Goal: Information Seeking & Learning: Learn about a topic

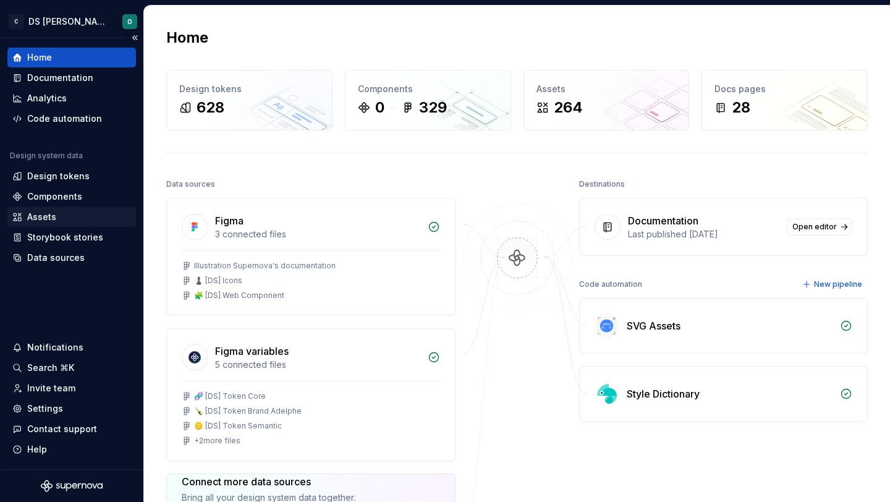
click at [92, 218] on div "Assets" at bounding box center [71, 217] width 119 height 12
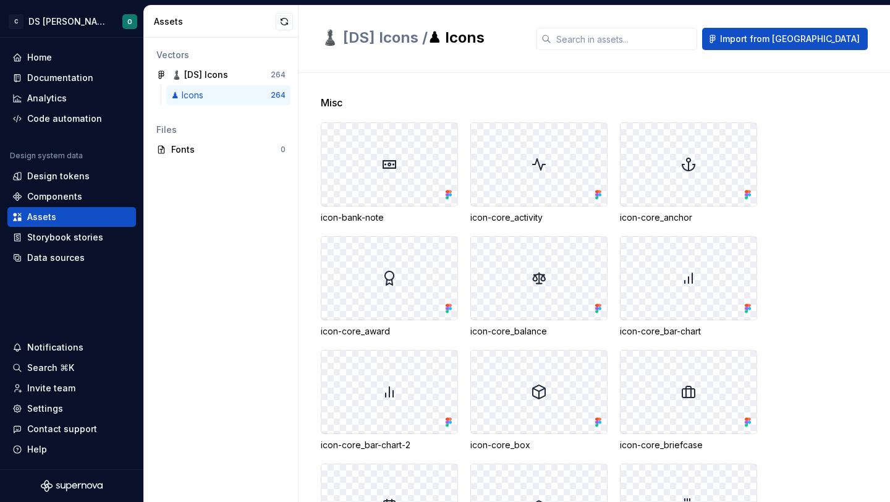
scroll to position [25, 0]
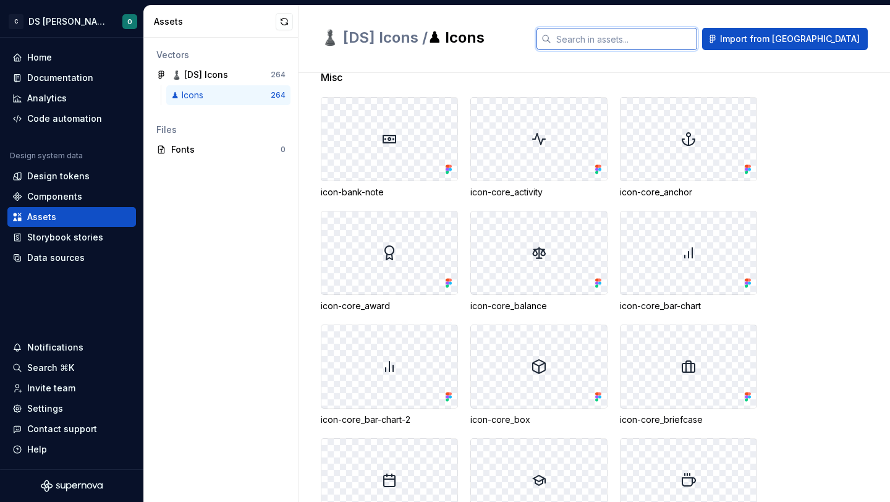
click at [685, 46] on input "text" at bounding box center [625, 39] width 146 height 22
type input "aban"
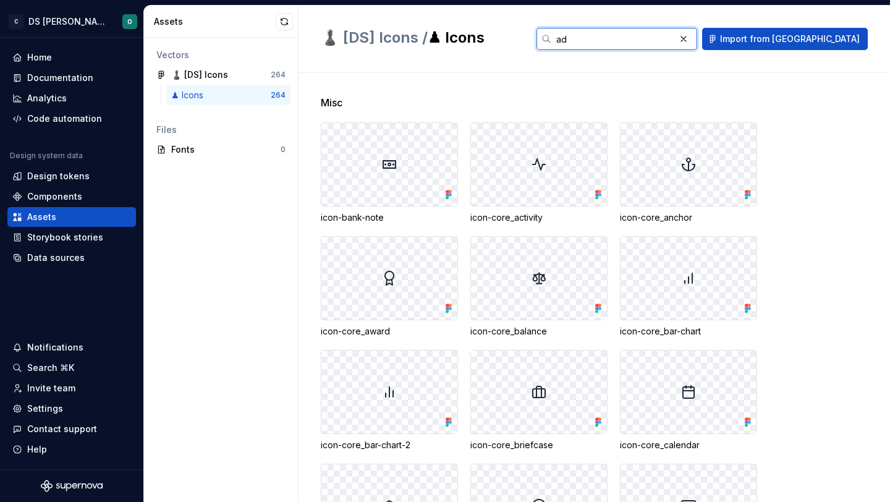
type input "ade"
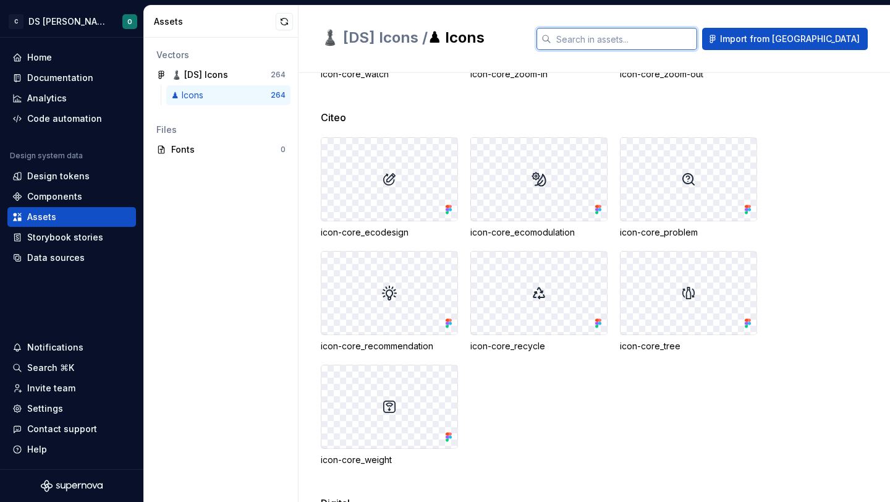
scroll to position [1744, 0]
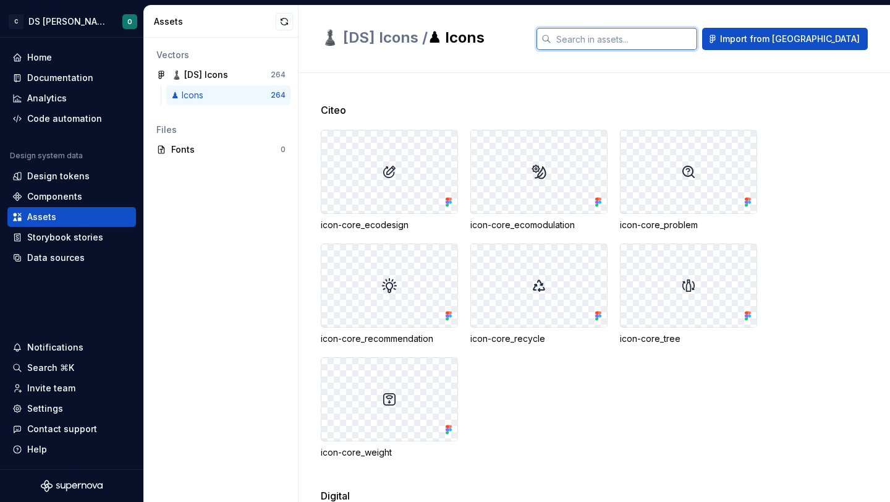
click at [638, 40] on input "text" at bounding box center [625, 39] width 146 height 22
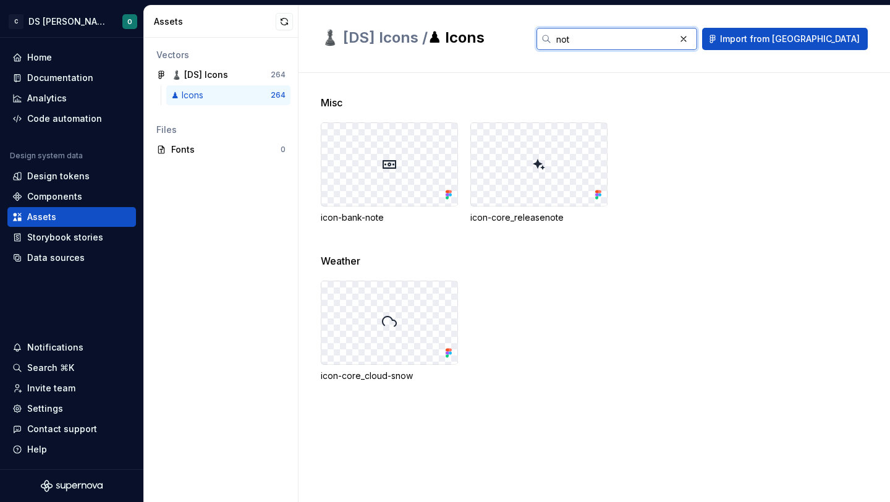
scroll to position [0, 0]
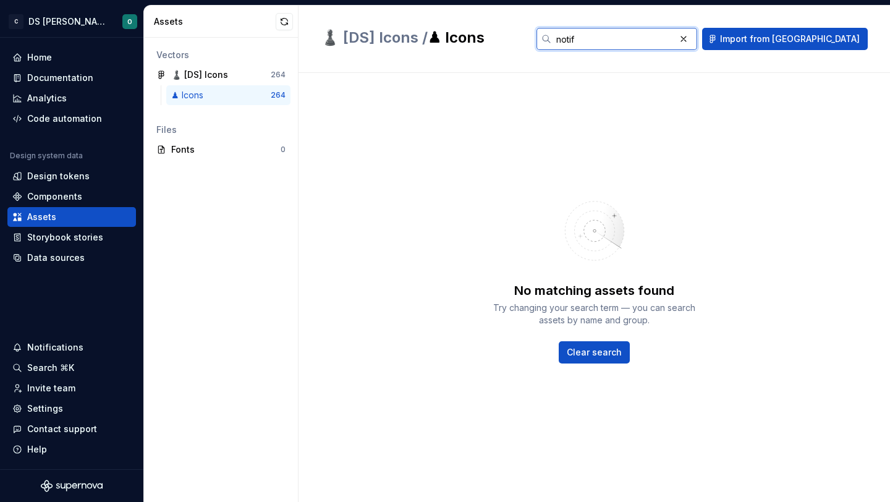
type input "noti"
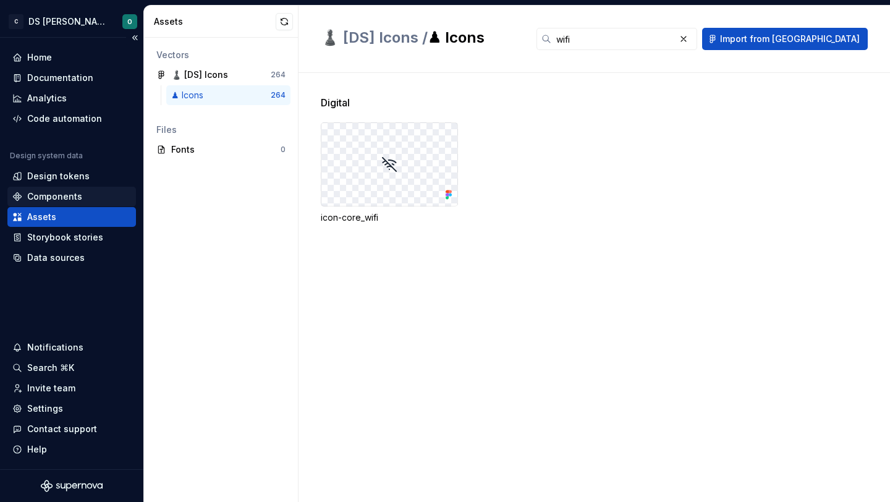
click at [78, 195] on div "Components" at bounding box center [54, 196] width 55 height 12
click at [634, 40] on input "wifi" at bounding box center [614, 39] width 124 height 22
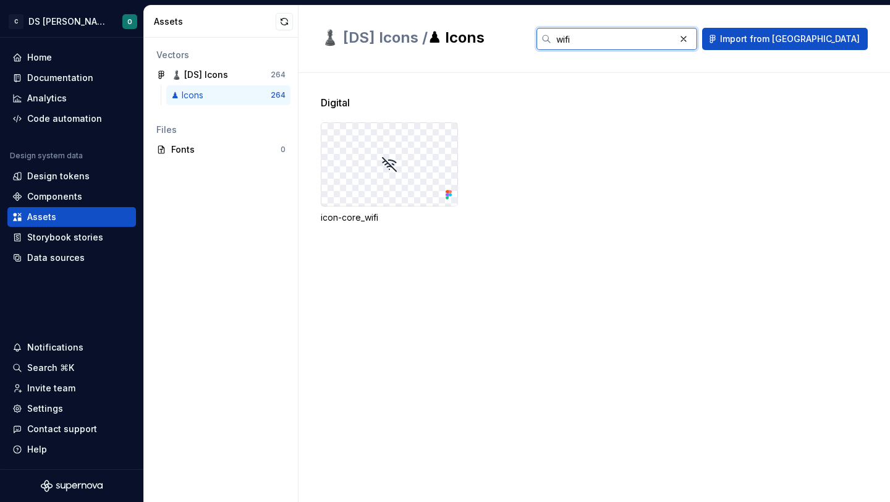
click at [633, 40] on input "wifi" at bounding box center [614, 39] width 124 height 22
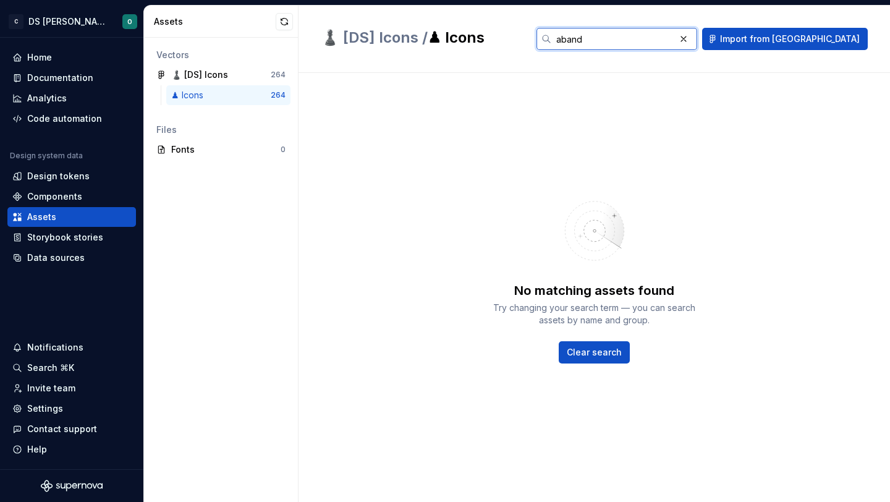
type input "abando"
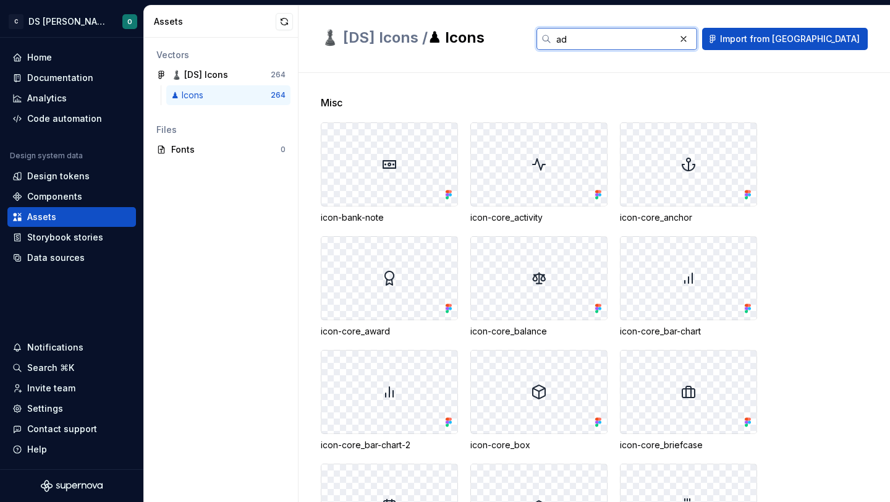
type input "ade"
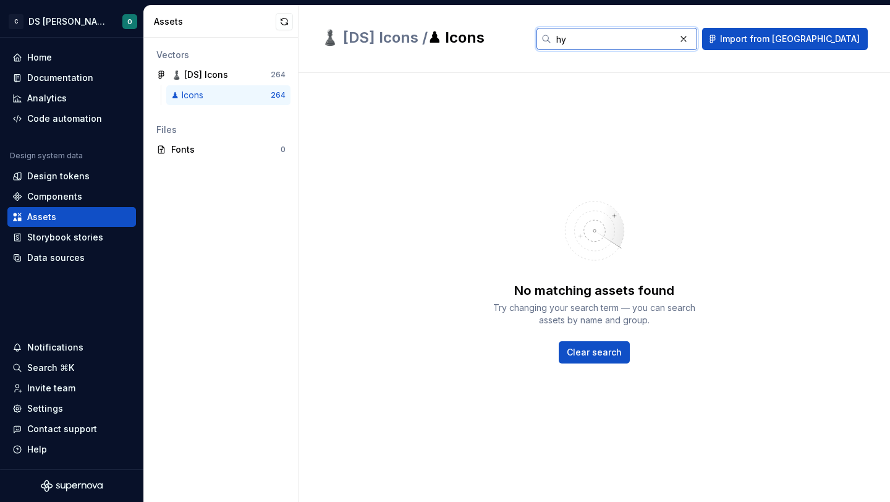
type input "h"
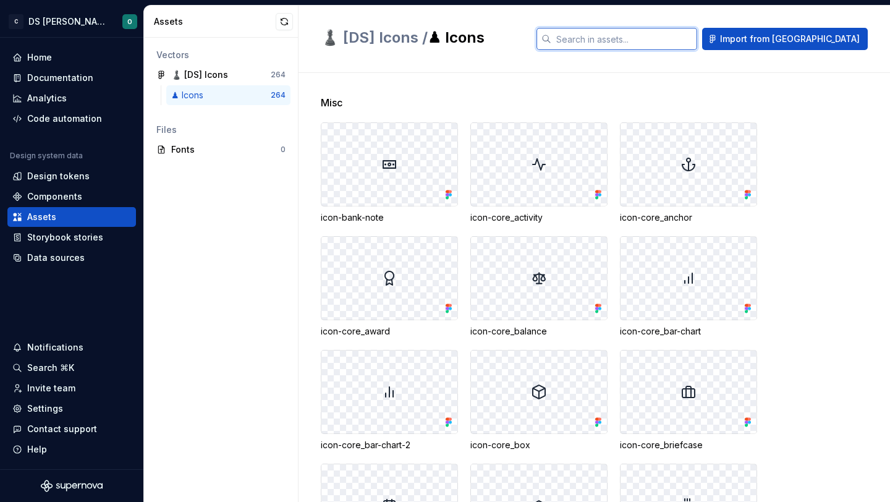
type input "x"
type input "exp"
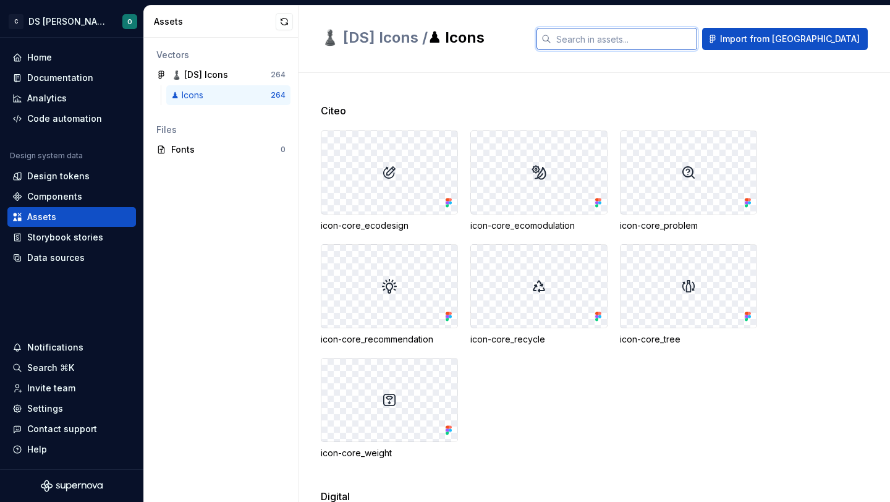
scroll to position [1744, 0]
click at [826, 177] on div "icon-core_ecodesign icon-core_ecomodulation icon-core_problem icon-core_recomme…" at bounding box center [606, 294] width 570 height 329
click at [533, 208] on div at bounding box center [539, 171] width 136 height 83
click at [536, 170] on img at bounding box center [539, 171] width 15 height 15
click at [840, 179] on div "icon-core_ecodesign icon-core_ecomodulation icon-core_problem icon-core_recomme…" at bounding box center [606, 294] width 570 height 329
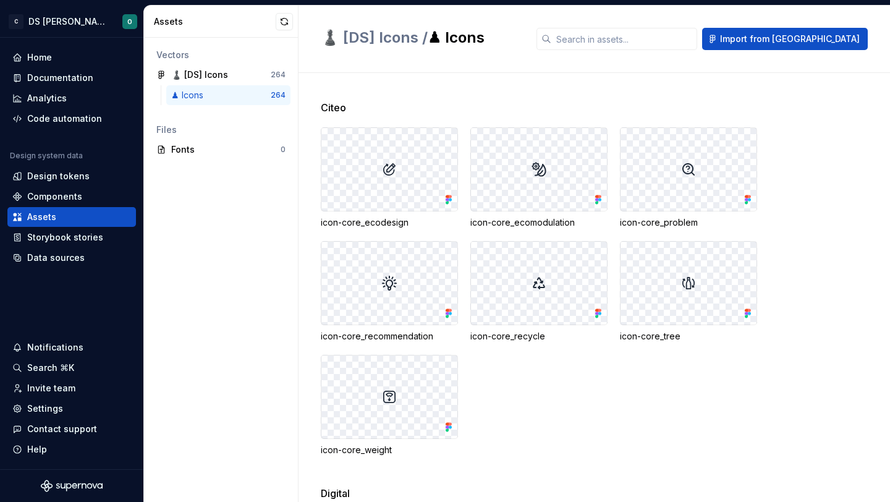
scroll to position [1745, 0]
click at [592, 288] on div at bounding box center [539, 284] width 136 height 83
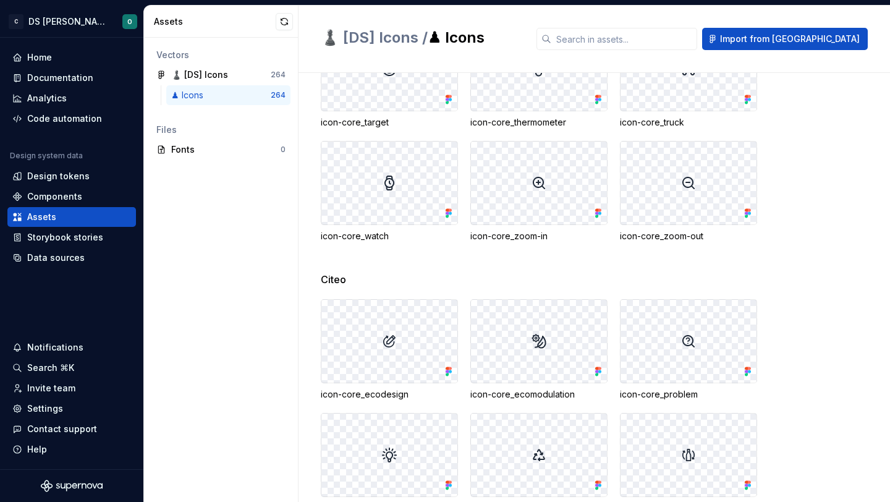
scroll to position [1573, 0]
click at [535, 186] on img at bounding box center [539, 184] width 15 height 15
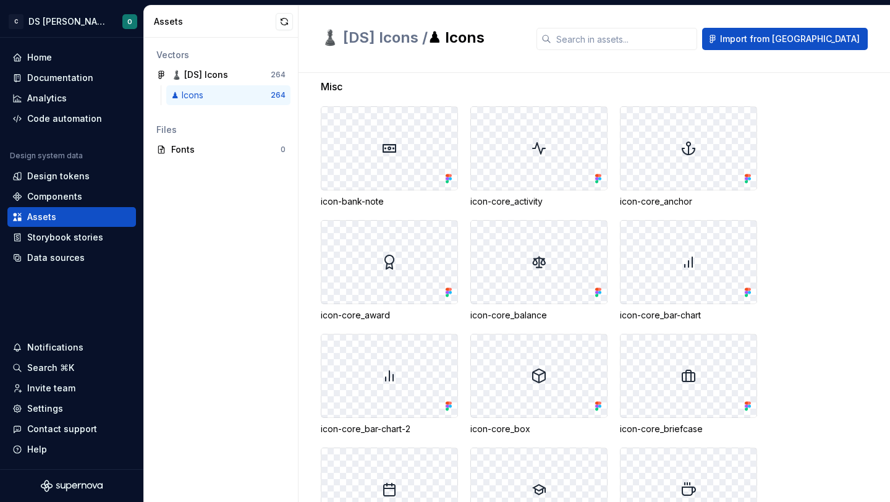
scroll to position [0, 0]
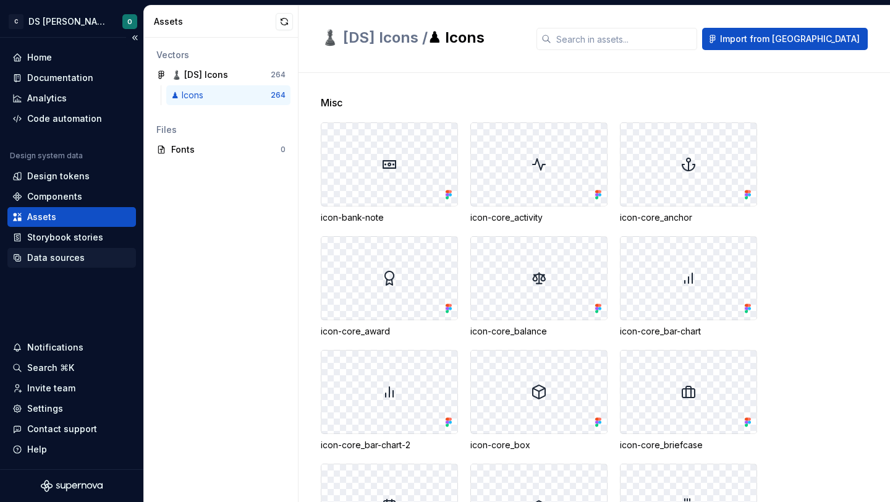
click at [64, 257] on div "Data sources" at bounding box center [56, 258] width 58 height 12
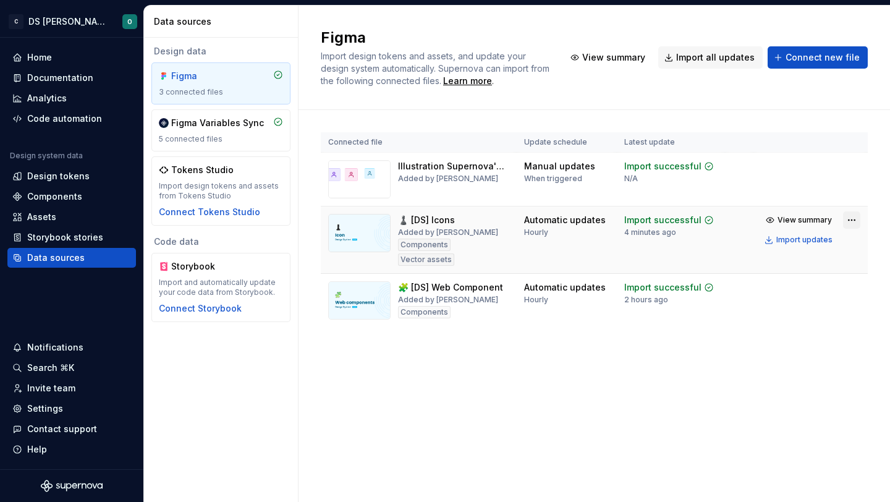
click at [854, 220] on html "C DS Citeo O Home Documentation Analytics Code automation Design system data De…" at bounding box center [445, 251] width 890 height 502
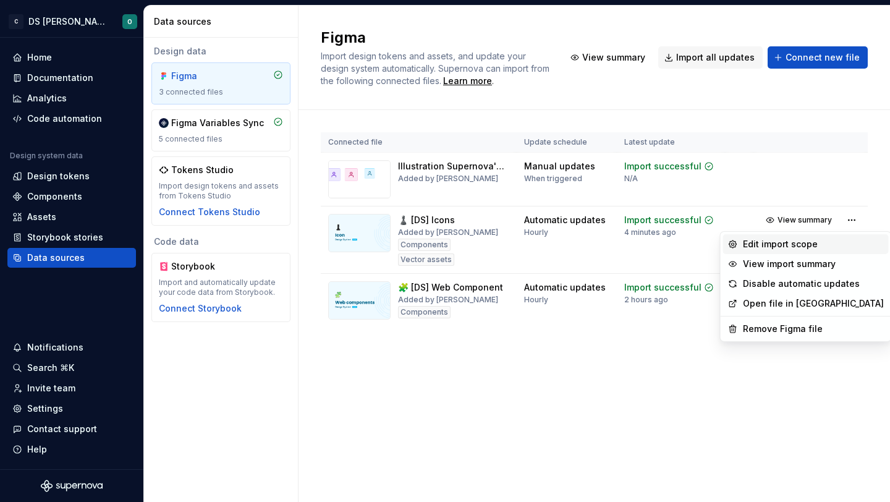
click at [830, 241] on div "Edit import scope" at bounding box center [813, 244] width 141 height 12
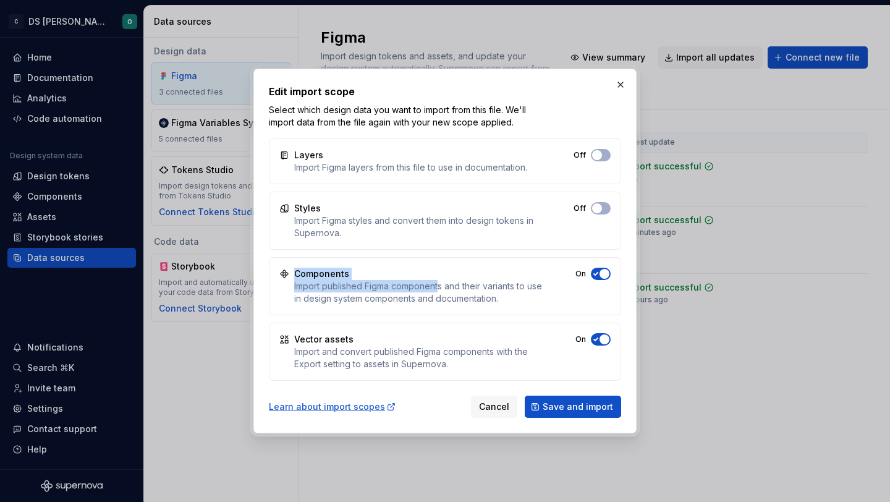
drag, startPoint x: 287, startPoint y: 273, endPoint x: 438, endPoint y: 283, distance: 151.9
click at [438, 283] on div "Components Import published Figma components and their variants to use in desig…" at bounding box center [445, 286] width 352 height 58
click at [438, 283] on div "Import published Figma components and their variants to use in design system co…" at bounding box center [418, 292] width 249 height 25
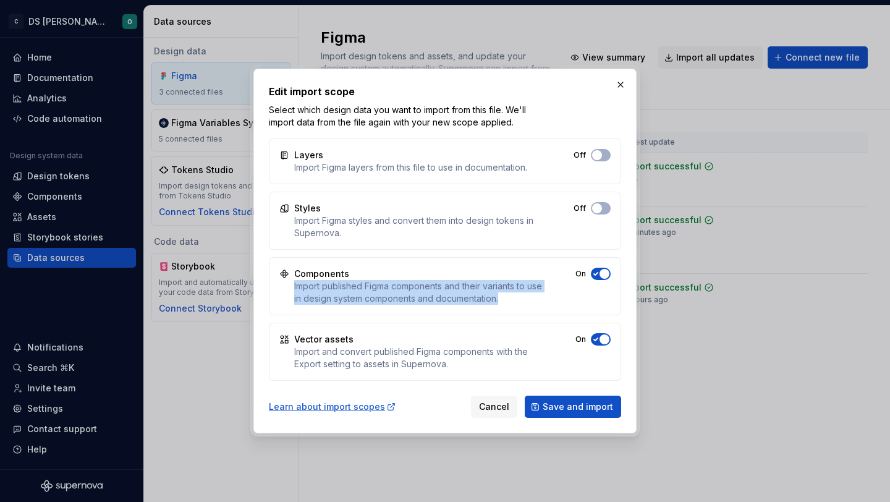
drag, startPoint x: 320, startPoint y: 288, endPoint x: 532, endPoint y: 295, distance: 211.6
click at [532, 295] on div "Import published Figma components and their variants to use in design system co…" at bounding box center [418, 292] width 249 height 25
click at [595, 159] on icon "button" at bounding box center [596, 155] width 10 height 7
click at [549, 411] on span "Save and import" at bounding box center [578, 407] width 70 height 12
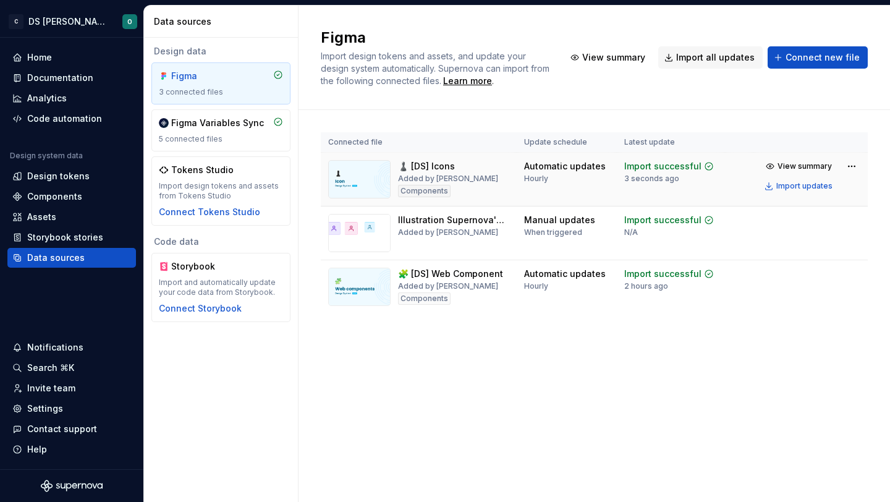
click at [348, 168] on img at bounding box center [359, 179] width 62 height 38
click at [58, 217] on div "Assets" at bounding box center [71, 217] width 119 height 12
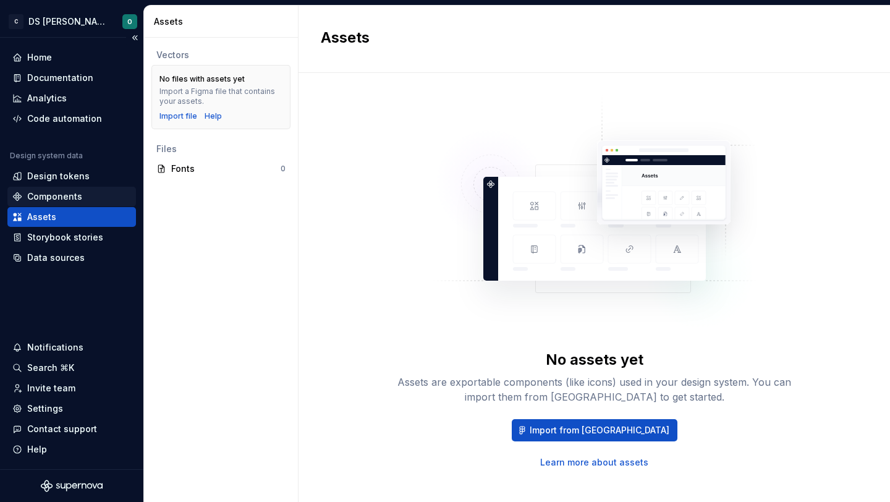
click at [40, 190] on div "Components" at bounding box center [54, 196] width 55 height 12
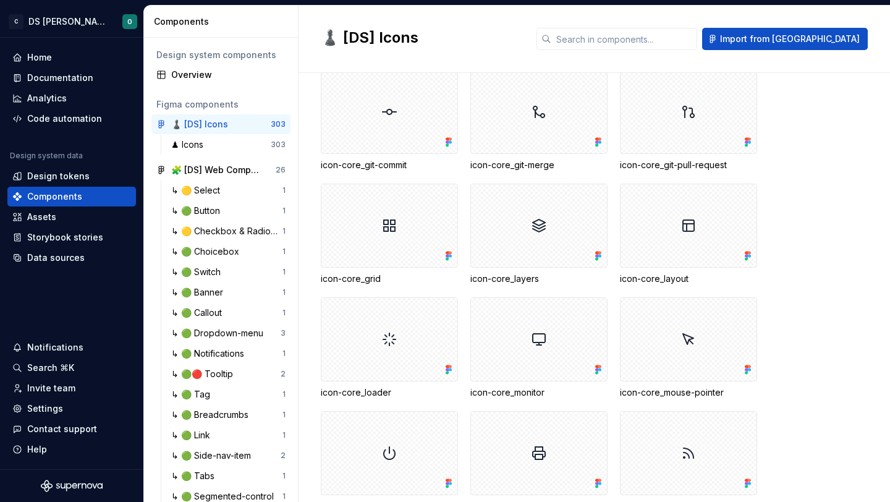
scroll to position [3554, 0]
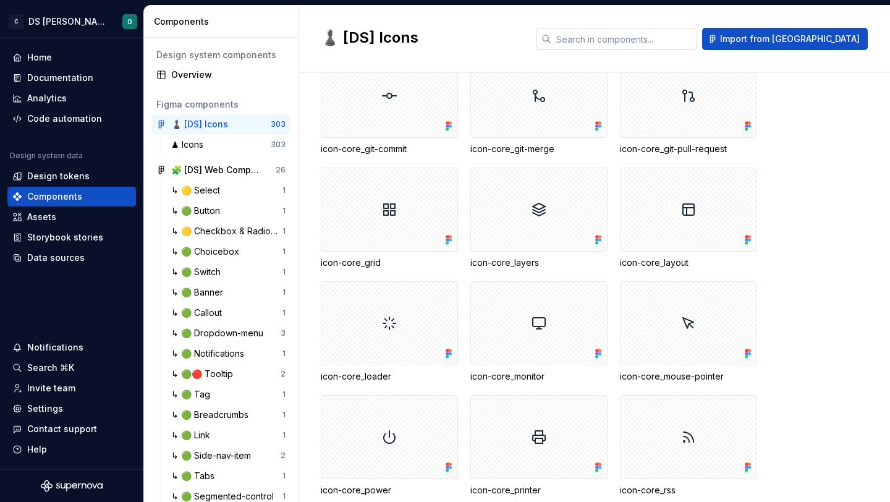
click at [650, 45] on input "text" at bounding box center [625, 39] width 146 height 22
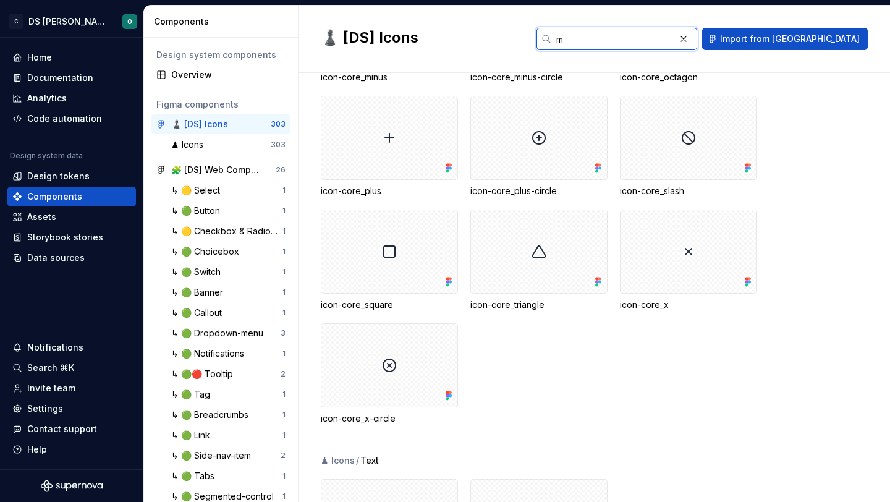
type input "mo"
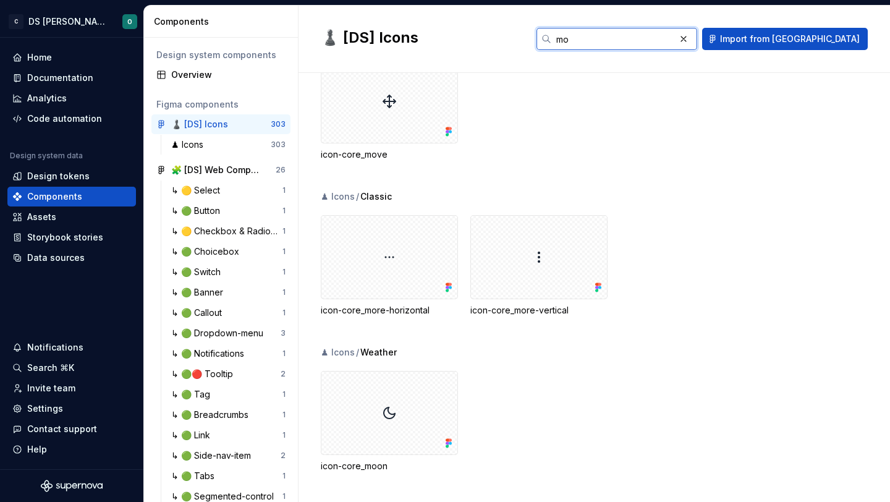
scroll to position [0, 0]
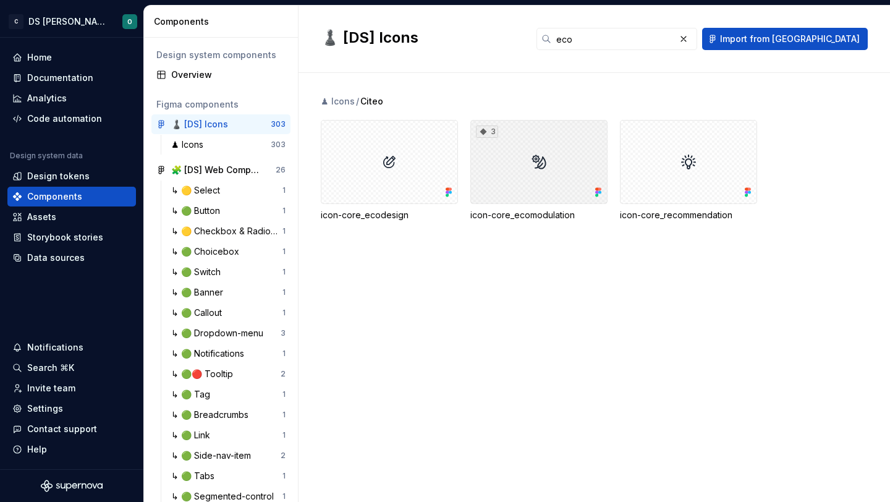
click at [495, 135] on div "3" at bounding box center [487, 132] width 22 height 12
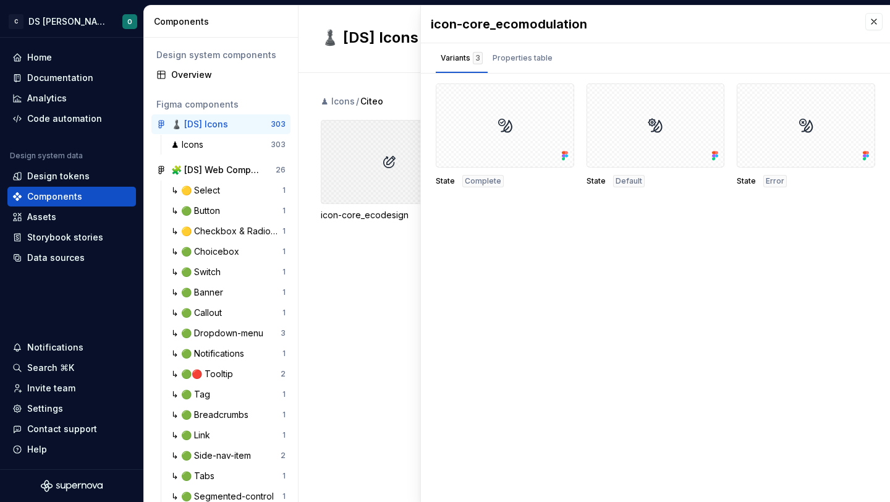
click at [367, 173] on div at bounding box center [389, 162] width 137 height 84
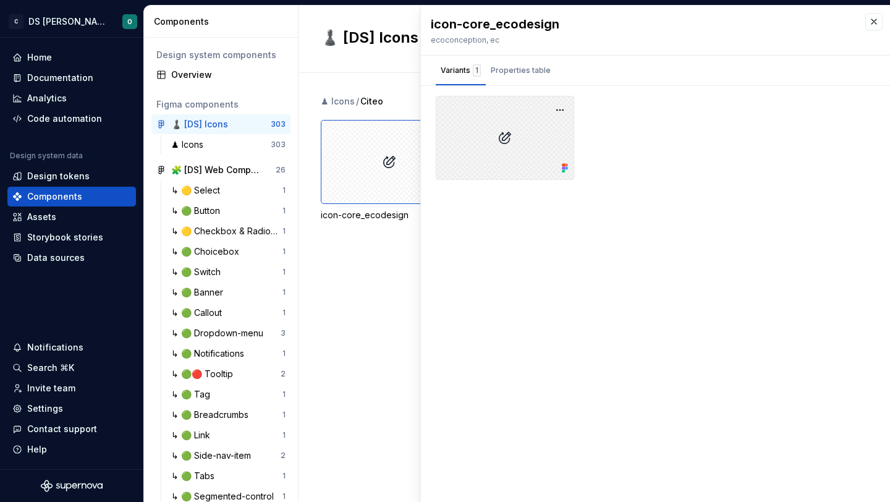
click at [502, 134] on div at bounding box center [505, 138] width 139 height 84
click at [531, 64] on div "Properties table" at bounding box center [521, 70] width 60 height 12
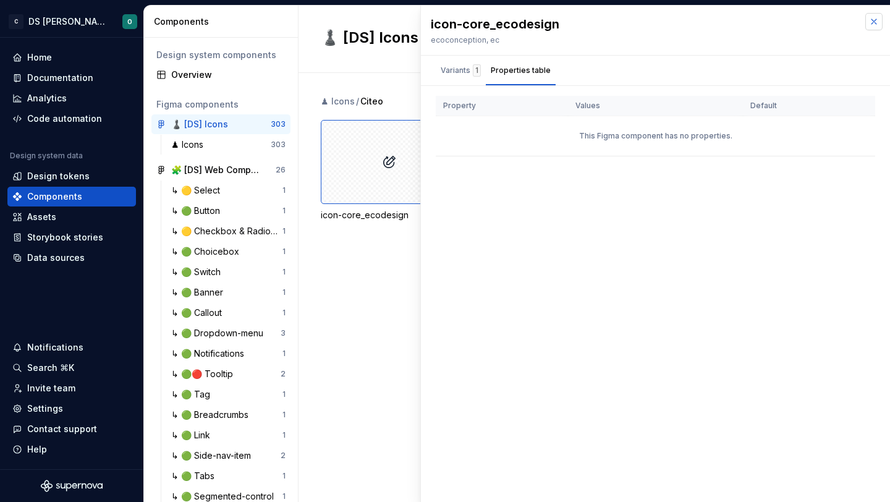
click at [877, 23] on button "button" at bounding box center [874, 21] width 17 height 17
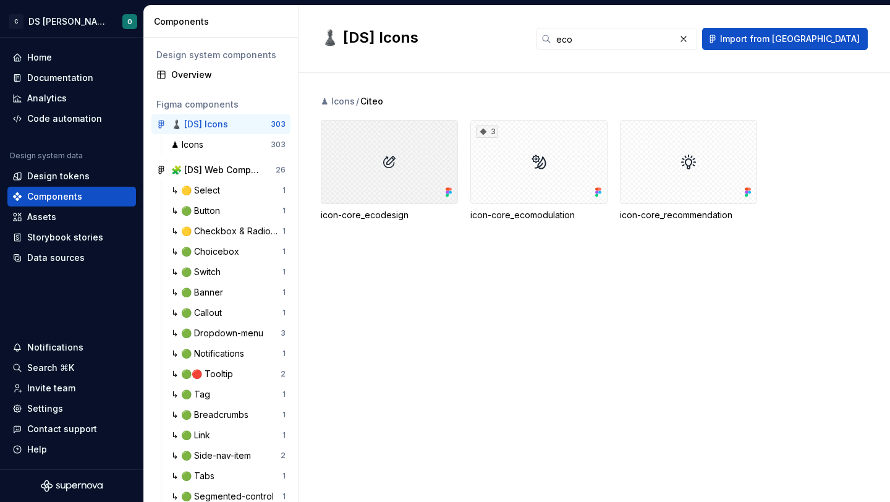
click at [354, 150] on div at bounding box center [389, 162] width 137 height 84
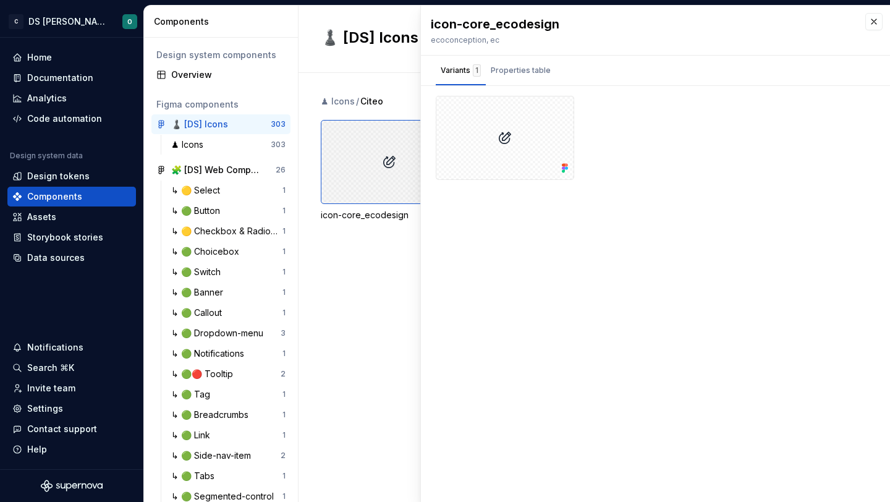
click at [368, 158] on div at bounding box center [389, 162] width 137 height 84
click at [871, 15] on button "button" at bounding box center [874, 21] width 17 height 17
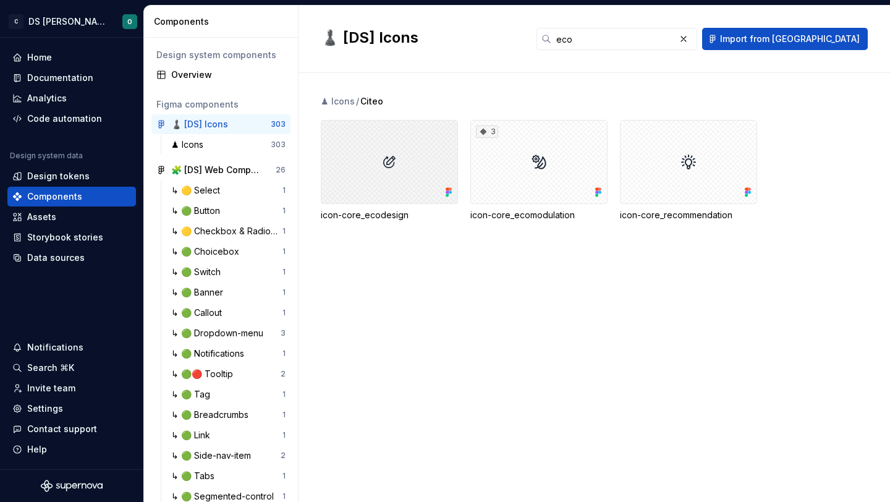
click at [386, 158] on div at bounding box center [389, 162] width 137 height 84
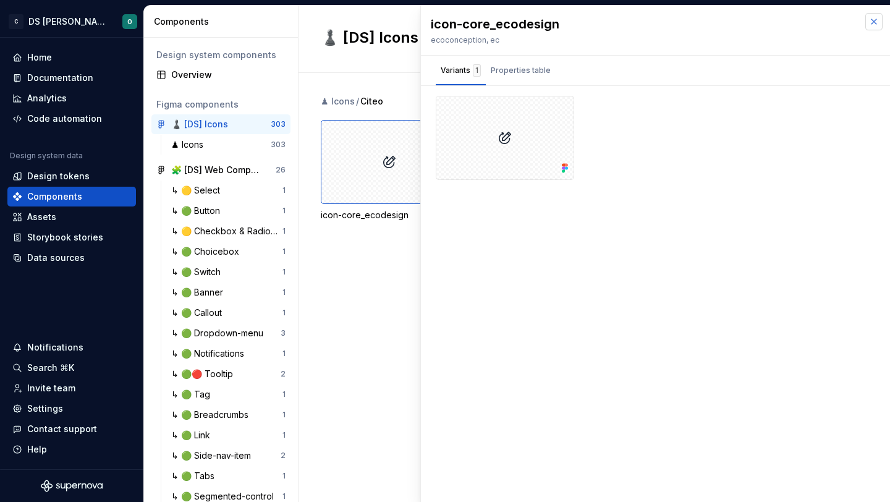
click at [879, 24] on button "button" at bounding box center [874, 21] width 17 height 17
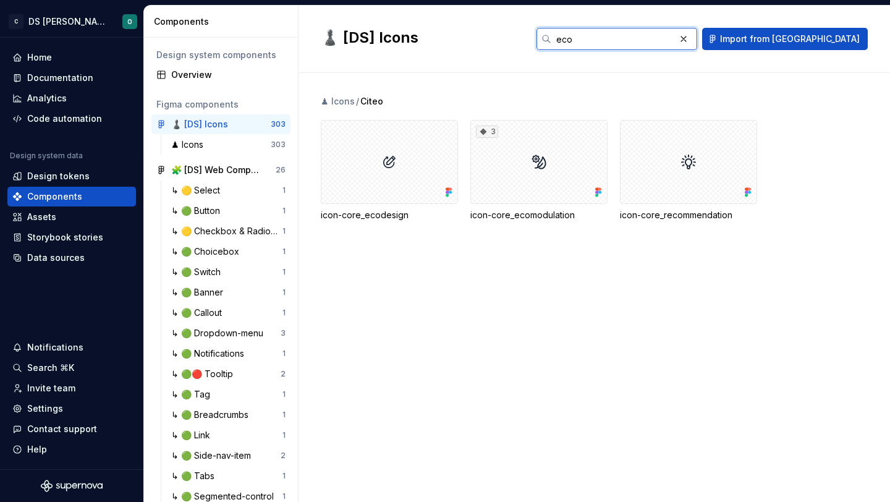
click at [654, 39] on input "eco" at bounding box center [614, 39] width 124 height 22
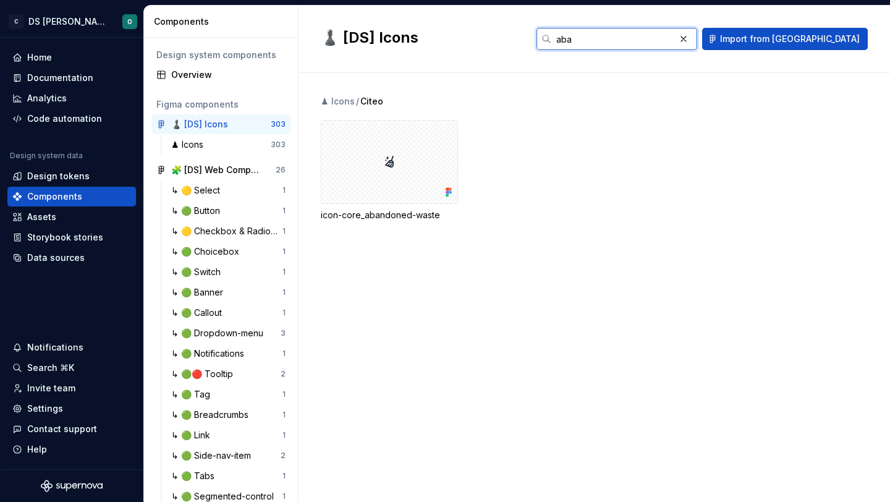
type input "aban"
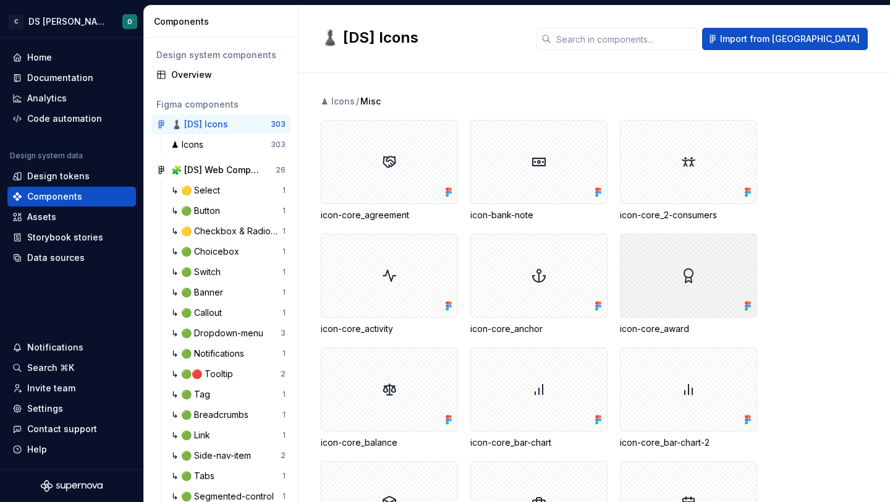
click at [672, 267] on div at bounding box center [688, 276] width 137 height 84
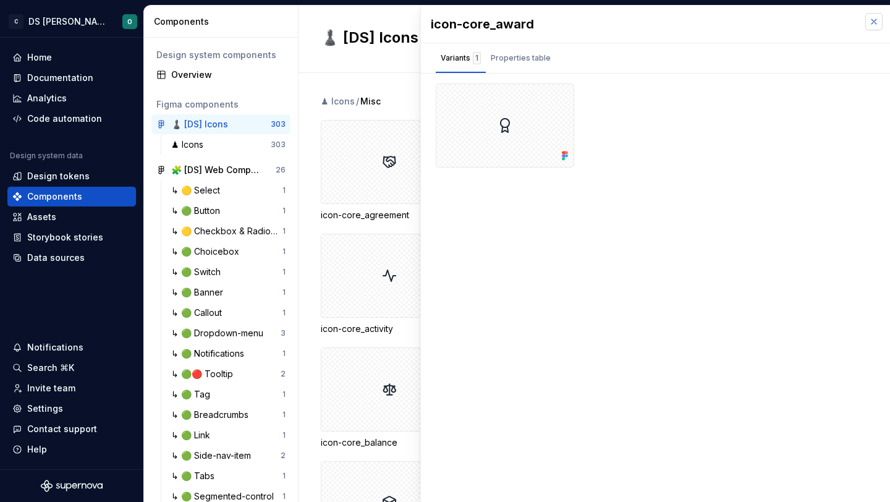
click at [874, 16] on button "button" at bounding box center [874, 21] width 17 height 17
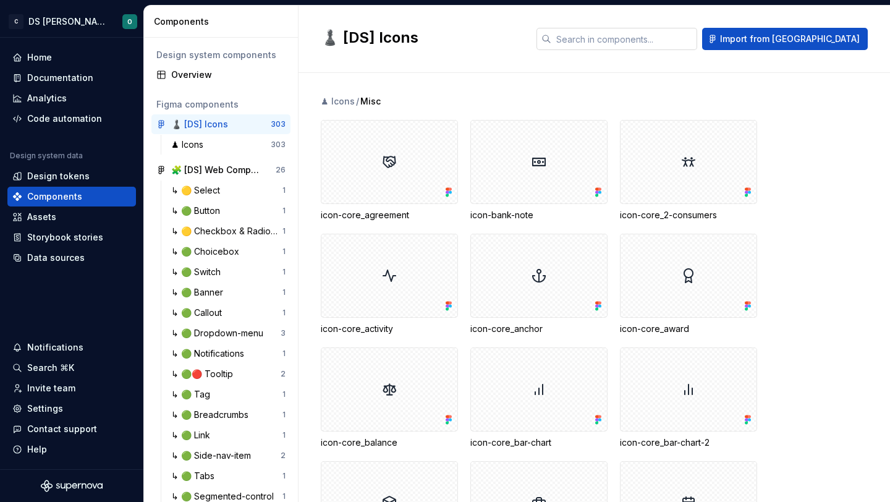
click at [676, 40] on input "text" at bounding box center [625, 39] width 146 height 22
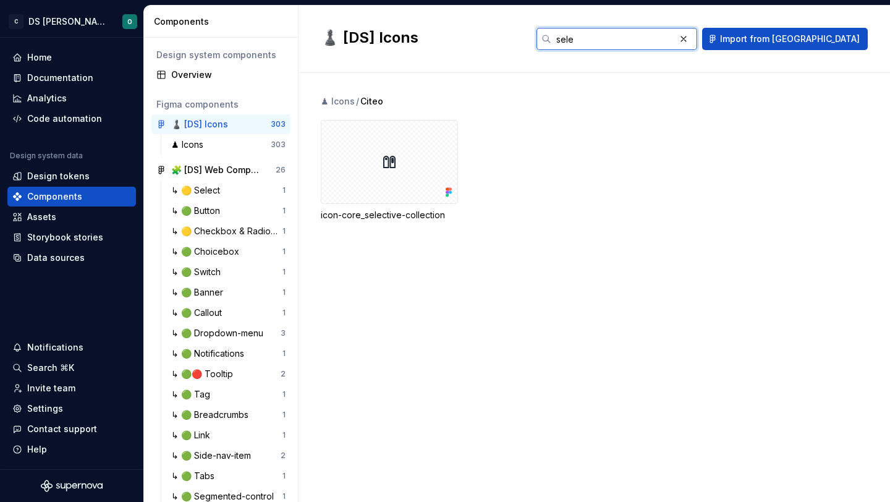
type input "selec"
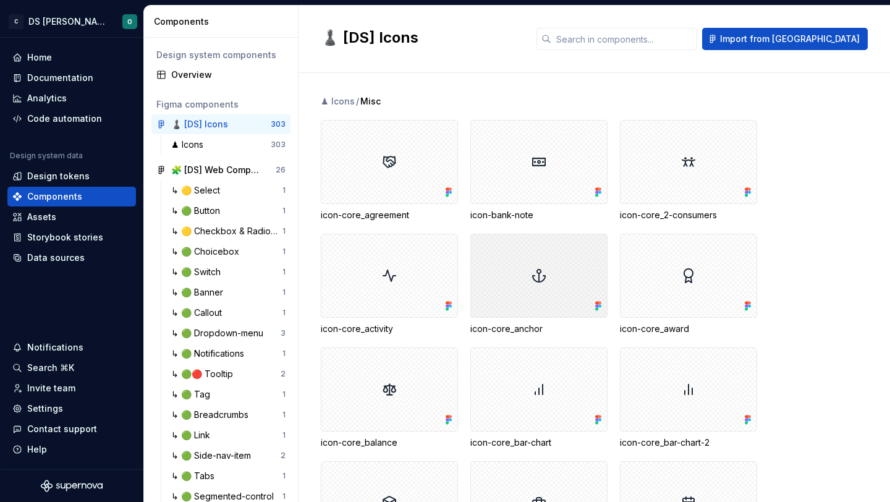
click at [550, 255] on div at bounding box center [539, 276] width 137 height 84
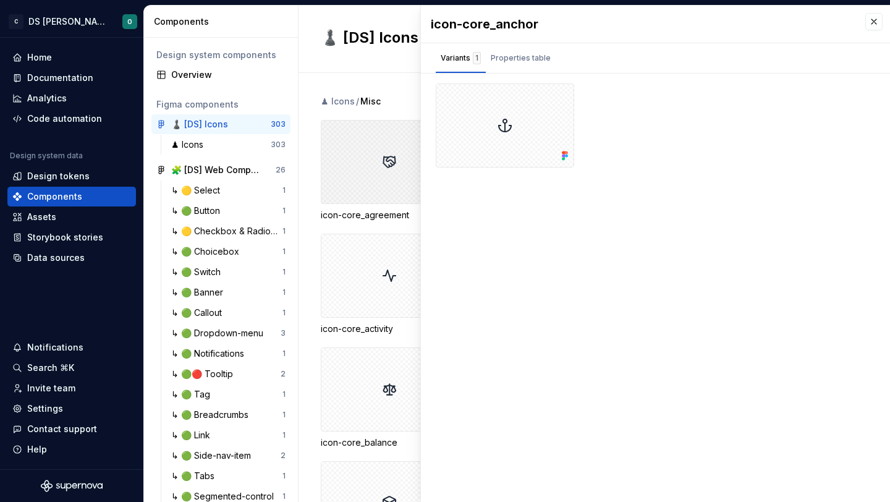
click at [368, 165] on div at bounding box center [389, 162] width 137 height 84
click at [874, 14] on button "button" at bounding box center [874, 21] width 17 height 17
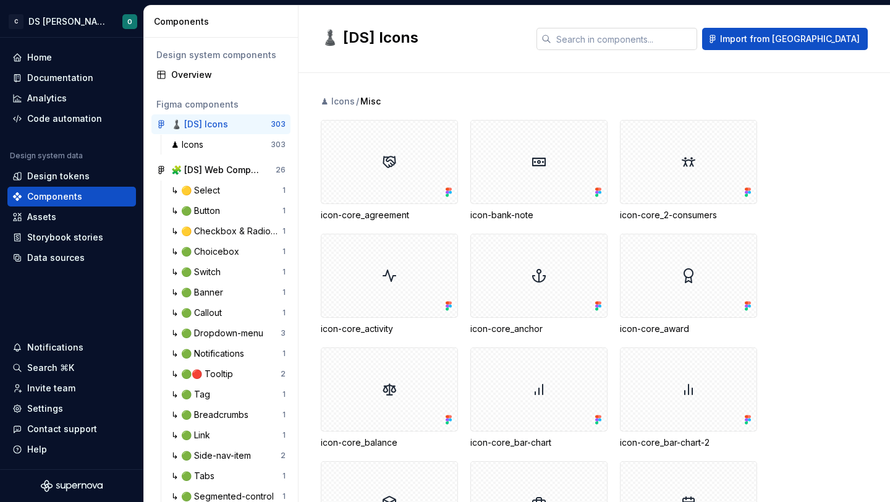
click at [672, 40] on input "text" at bounding box center [625, 39] width 146 height 22
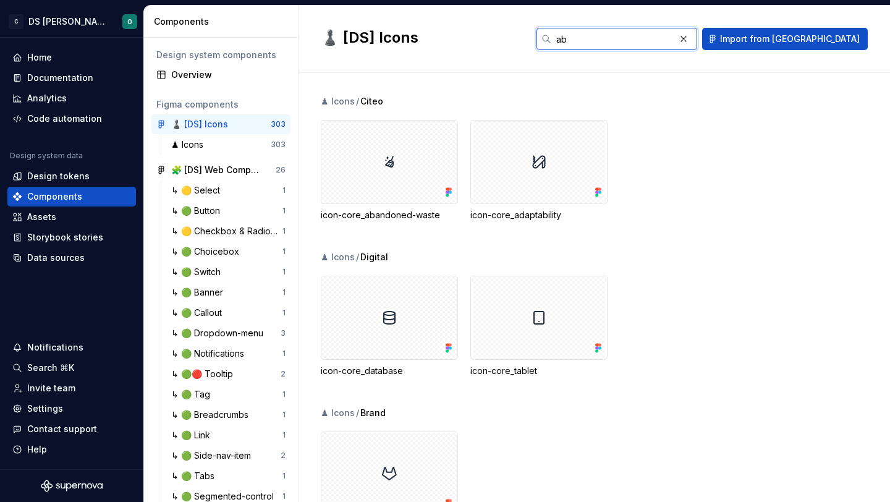
type input "ab"
click at [76, 260] on div "Data sources" at bounding box center [56, 258] width 58 height 12
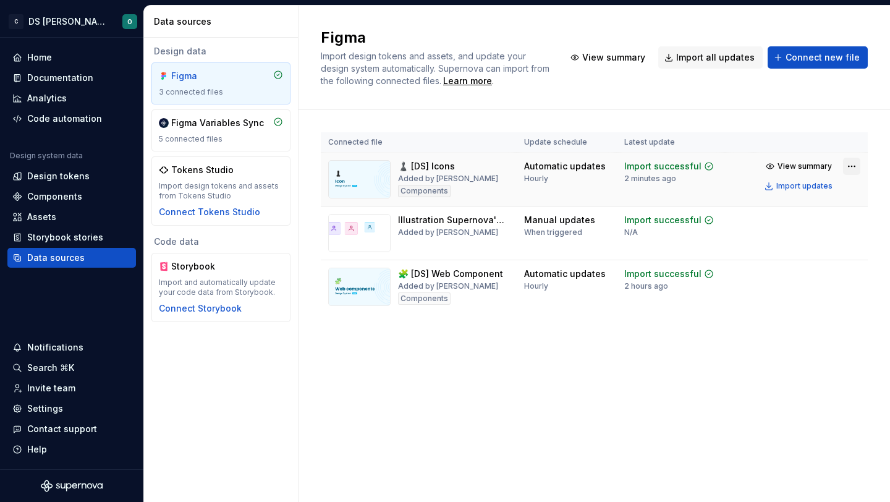
click at [858, 170] on html "C DS Citeo O Home Documentation Analytics Code automation Design system data De…" at bounding box center [445, 251] width 890 height 502
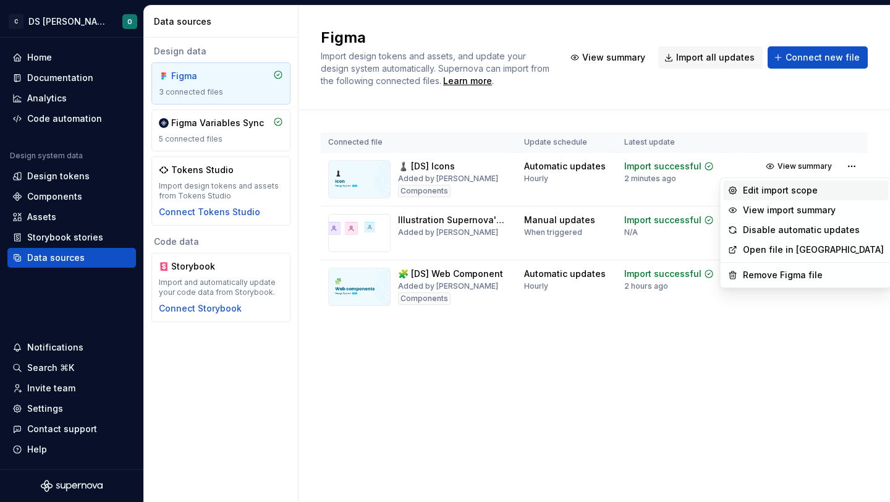
click at [818, 188] on div "Edit import scope" at bounding box center [813, 190] width 141 height 12
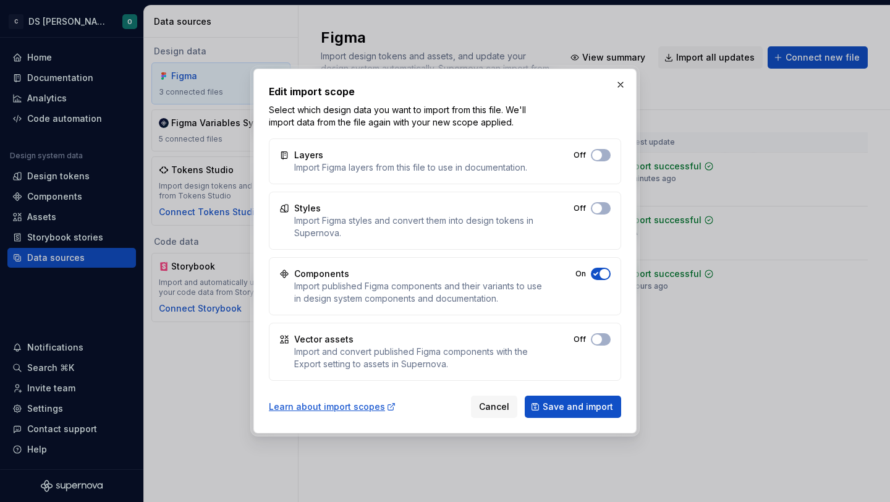
click at [593, 161] on button "Off" at bounding box center [601, 155] width 20 height 12
click at [599, 160] on span "button" at bounding box center [597, 155] width 10 height 10
click at [568, 403] on span "Save and import" at bounding box center [578, 407] width 70 height 12
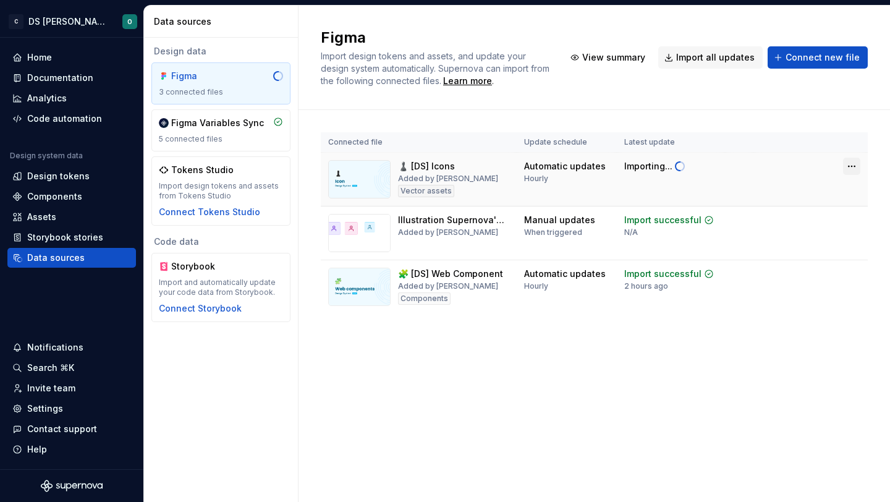
click at [858, 162] on html "C DS Citeo O Home Documentation Analytics Code automation Design system data De…" at bounding box center [445, 251] width 890 height 502
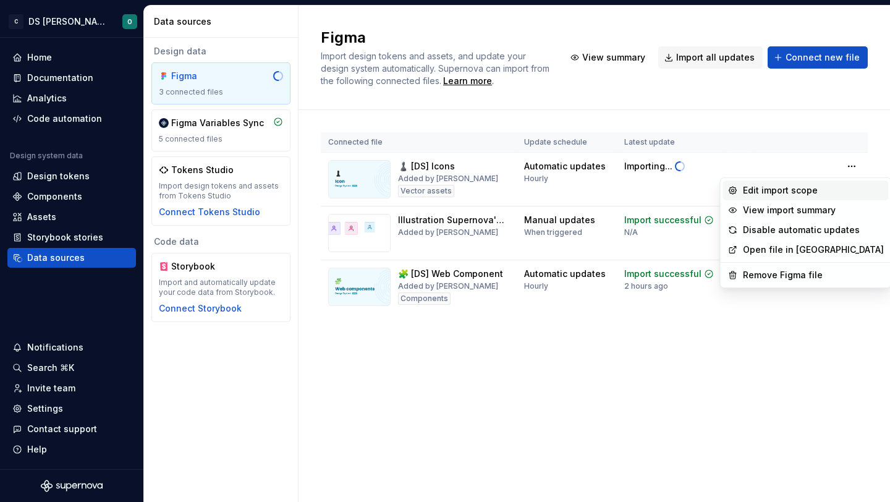
click at [823, 187] on div "Edit import scope" at bounding box center [813, 190] width 141 height 12
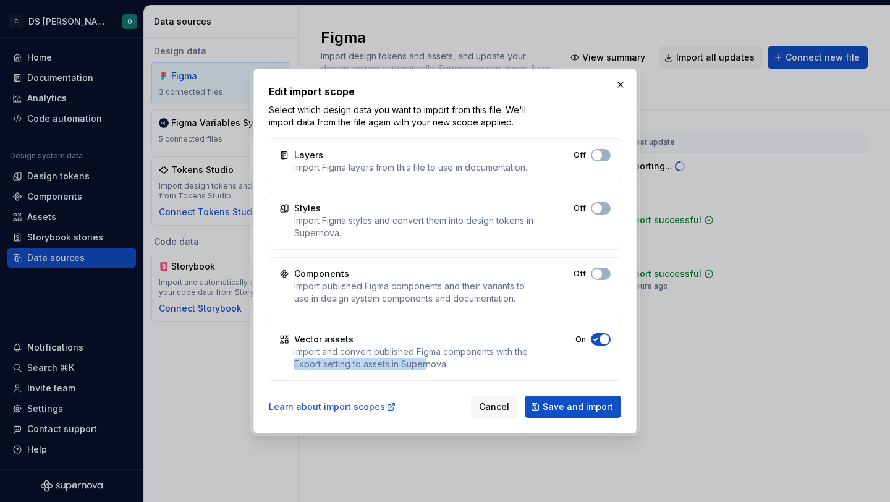
drag, startPoint x: 297, startPoint y: 364, endPoint x: 428, endPoint y: 370, distance: 131.2
click at [428, 370] on div "Import and convert published Figma components with the Export setting to assets…" at bounding box center [418, 358] width 249 height 25
click at [581, 404] on span "Save and import" at bounding box center [578, 407] width 70 height 12
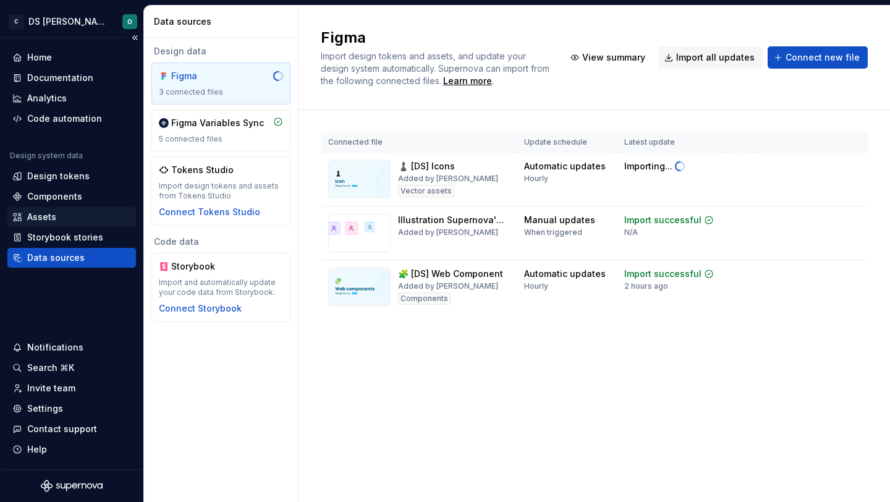
click at [61, 218] on div "Assets" at bounding box center [71, 217] width 119 height 12
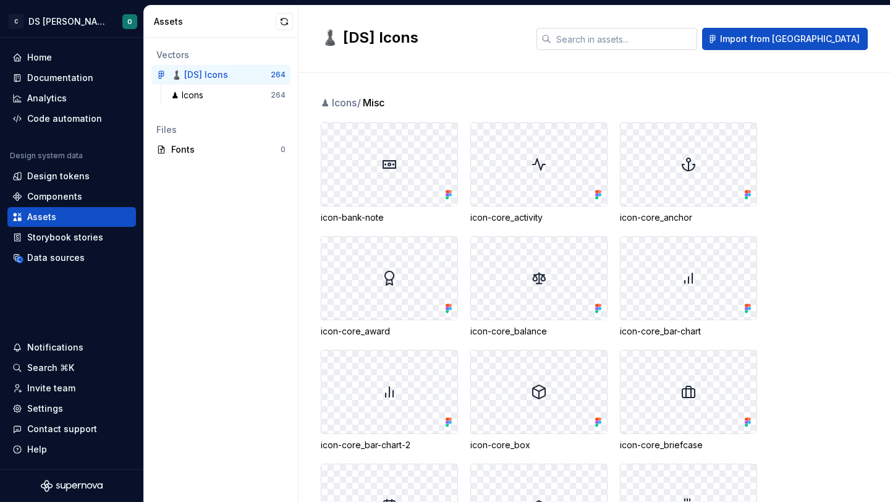
click at [668, 35] on input "text" at bounding box center [625, 39] width 146 height 22
type input "aban"
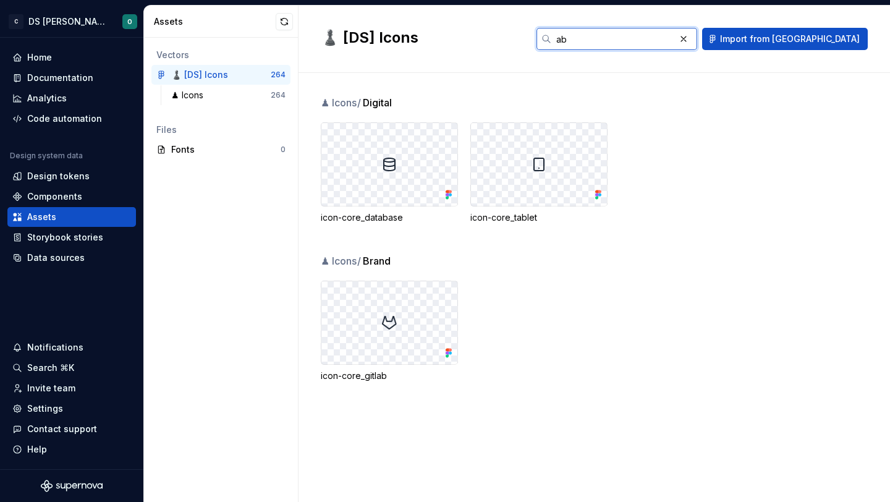
type input "a"
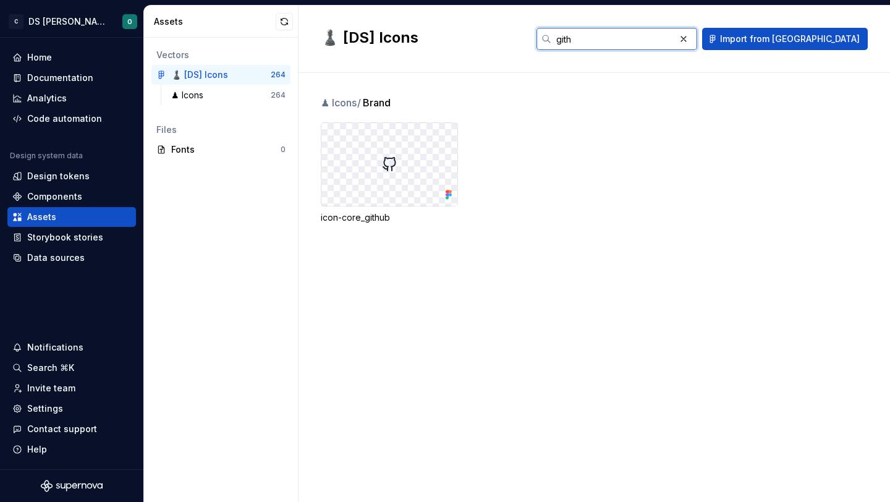
type input "gith"
click at [566, 252] on div "♟ Icons / Brand icon-core_github" at bounding box center [606, 174] width 570 height 158
click at [199, 93] on div "♟ Icons" at bounding box center [189, 95] width 37 height 12
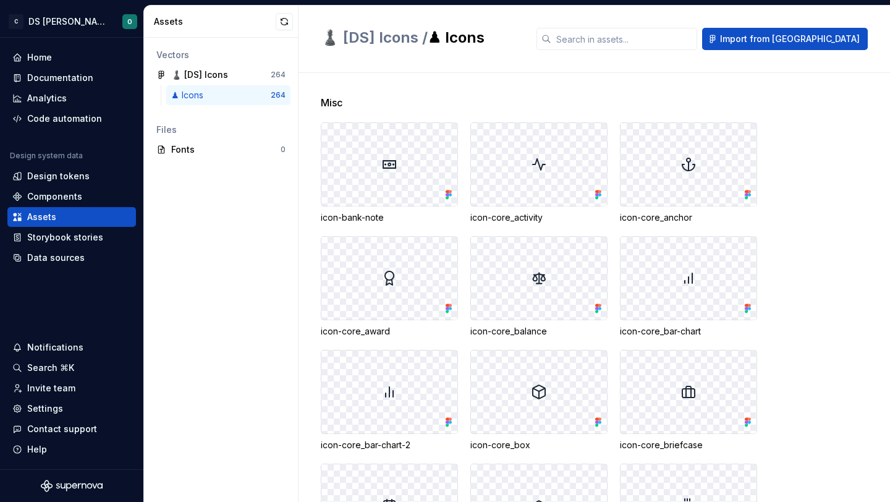
click at [597, 101] on div "Misc" at bounding box center [606, 102] width 570 height 15
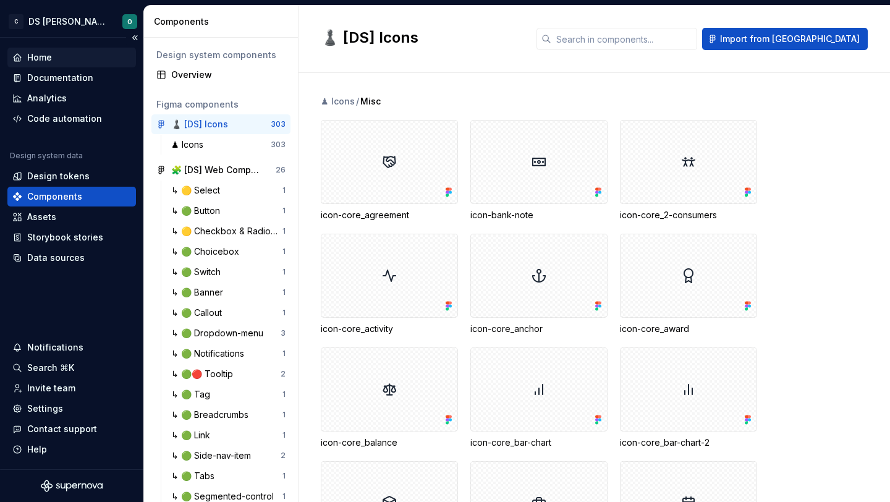
click at [92, 62] on div "Home" at bounding box center [71, 57] width 119 height 12
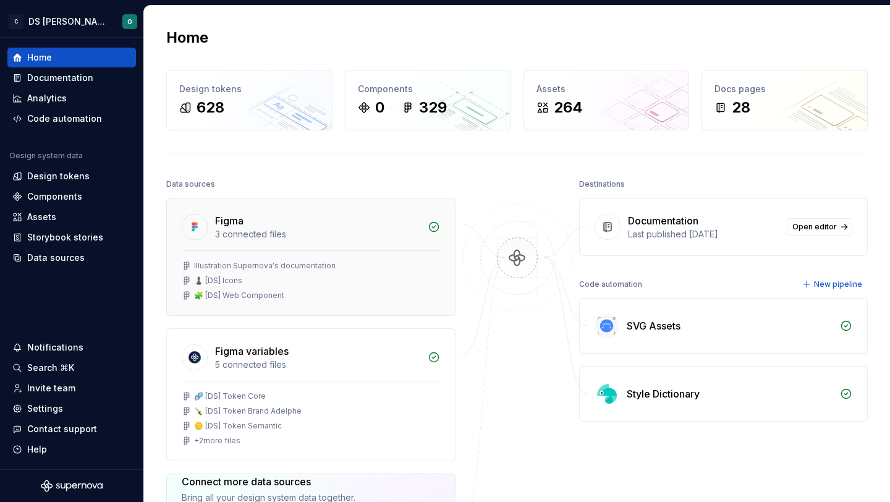
click at [287, 228] on div "3 connected files" at bounding box center [317, 234] width 205 height 12
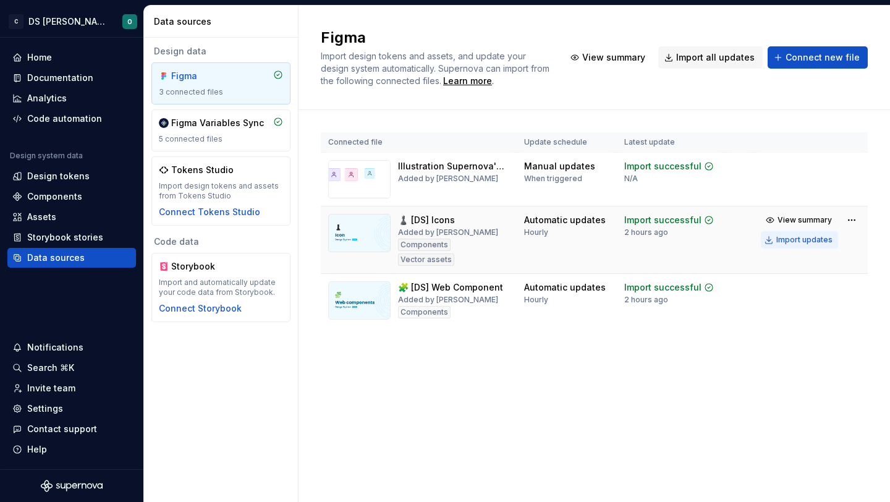
click at [796, 243] on div "Import updates" at bounding box center [805, 240] width 56 height 10
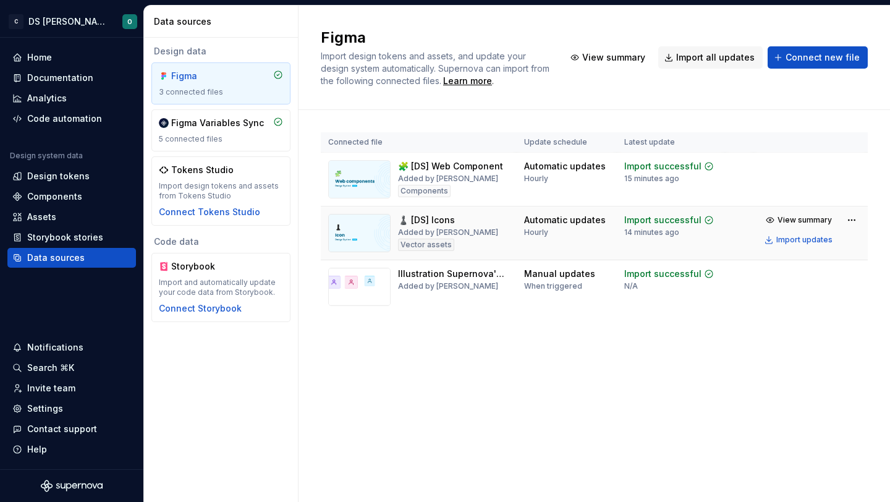
click at [445, 220] on div "♟️ [DS] Icons" at bounding box center [426, 220] width 57 height 12
click at [806, 234] on button "Import updates" at bounding box center [799, 239] width 77 height 17
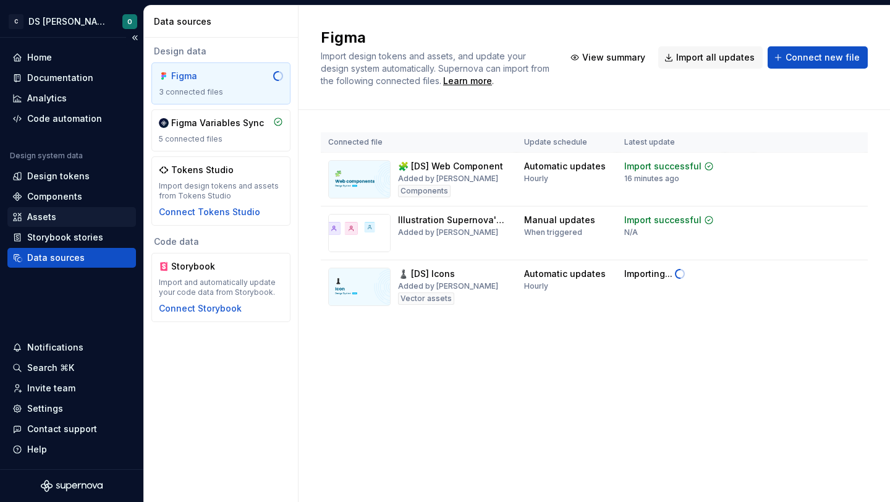
click at [61, 223] on div "Assets" at bounding box center [71, 217] width 119 height 12
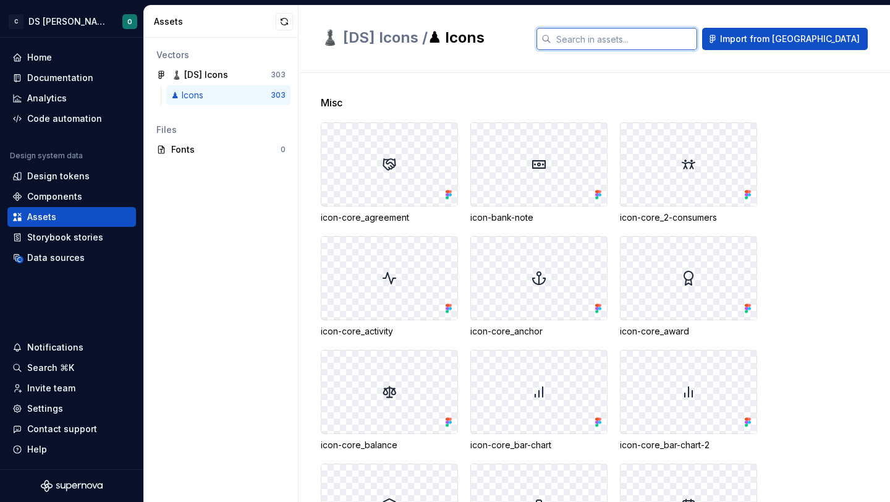
click at [660, 45] on input "text" at bounding box center [625, 39] width 146 height 22
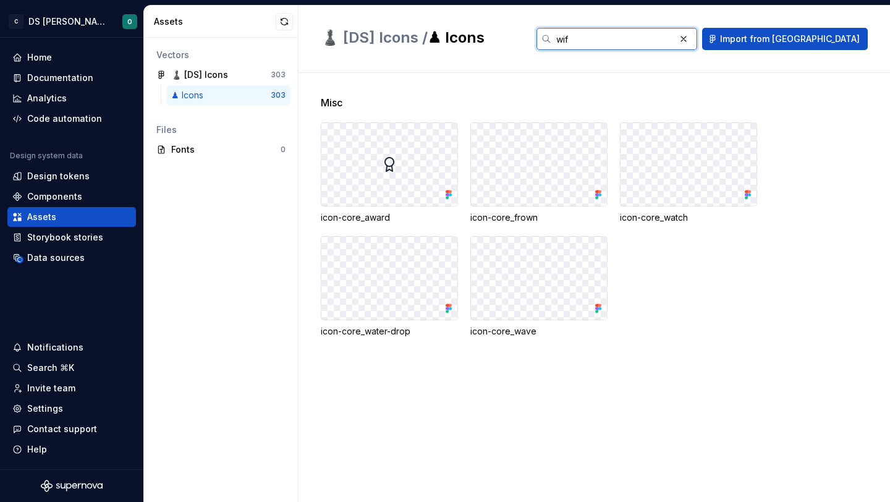
type input "wifi"
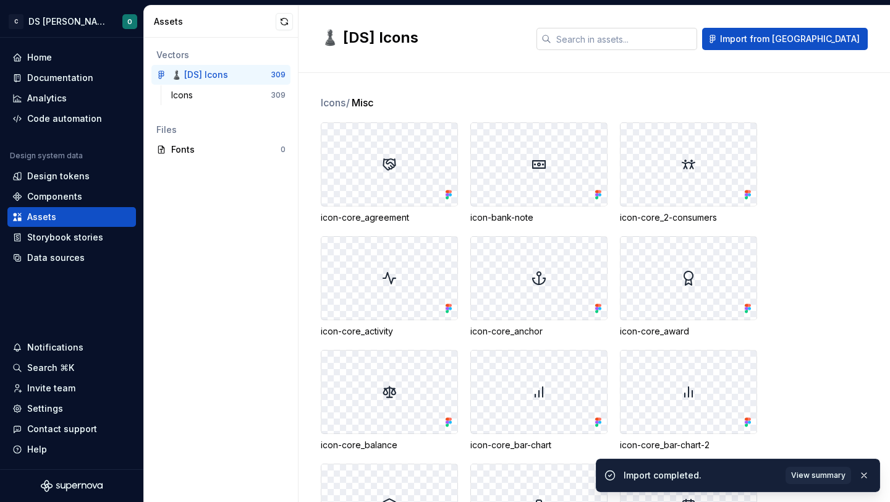
click at [641, 40] on input "text" at bounding box center [625, 39] width 146 height 22
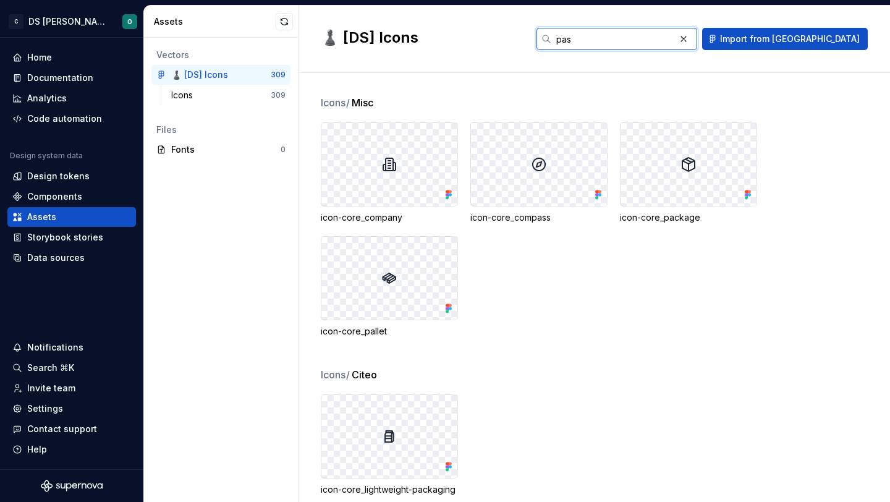
type input "pass"
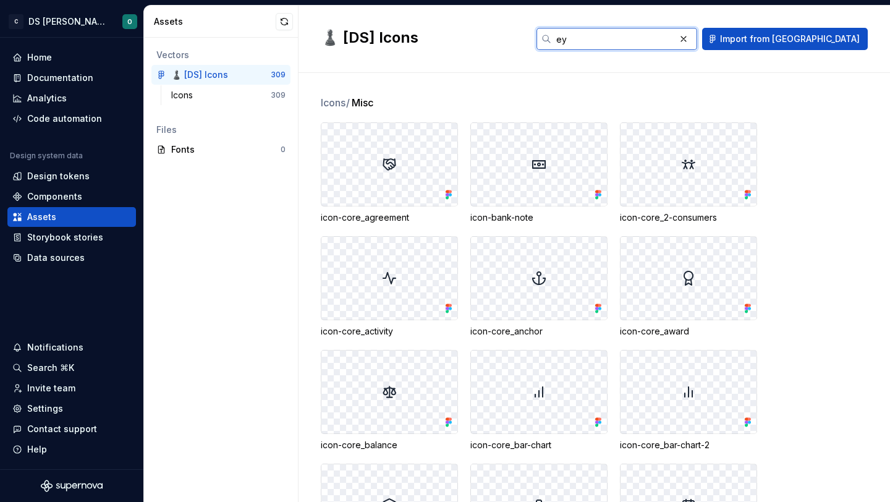
type input "eye"
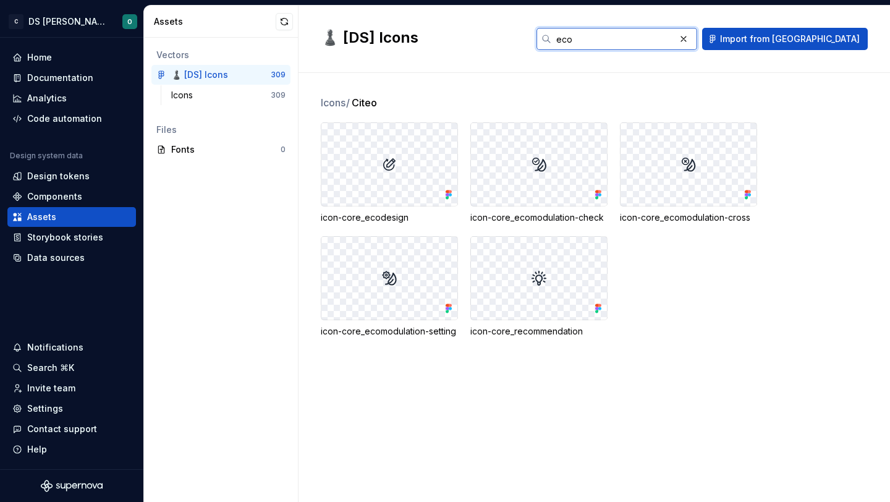
type input "eco"
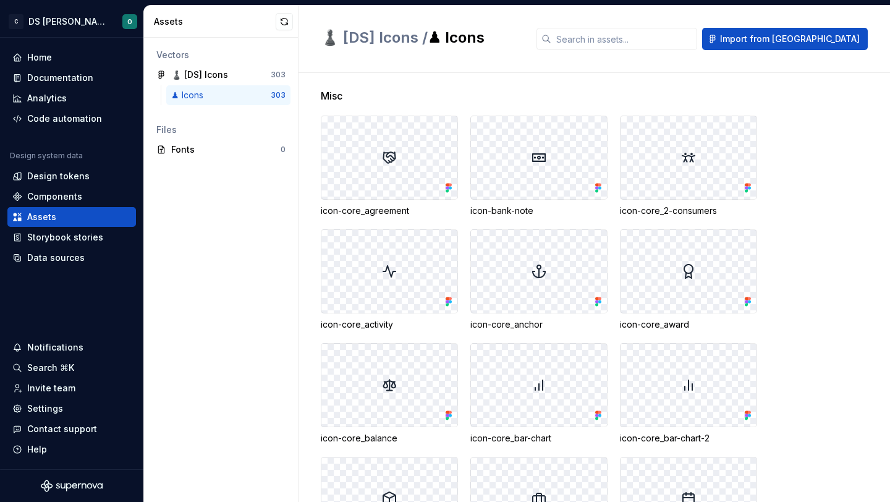
click at [689, 93] on div "Misc" at bounding box center [606, 95] width 570 height 15
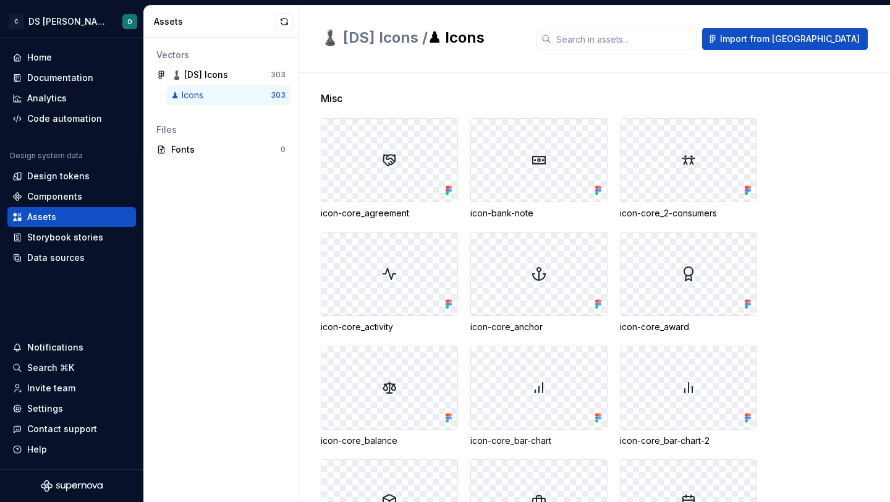
click at [578, 182] on div at bounding box center [539, 160] width 136 height 83
click at [529, 158] on div at bounding box center [539, 160] width 136 height 83
